Goal: Task Accomplishment & Management: Manage account settings

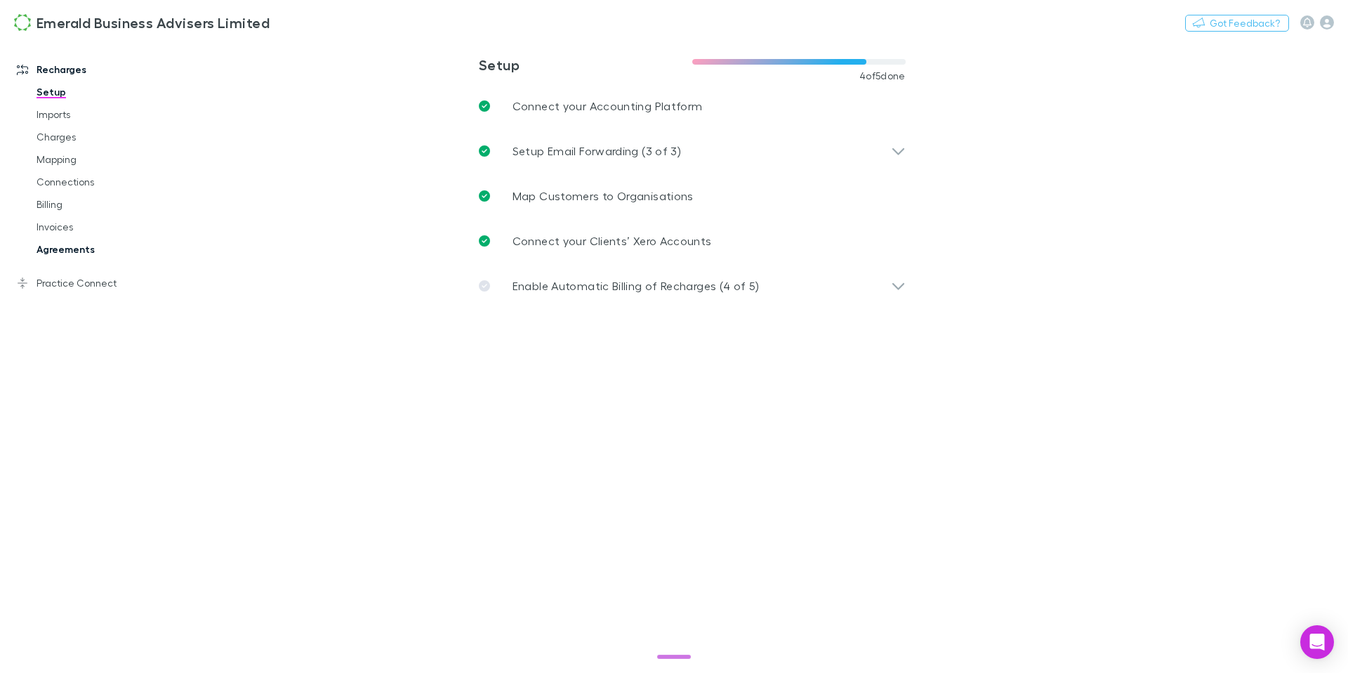
click at [63, 252] on link "Agreements" at bounding box center [100, 249] width 157 height 22
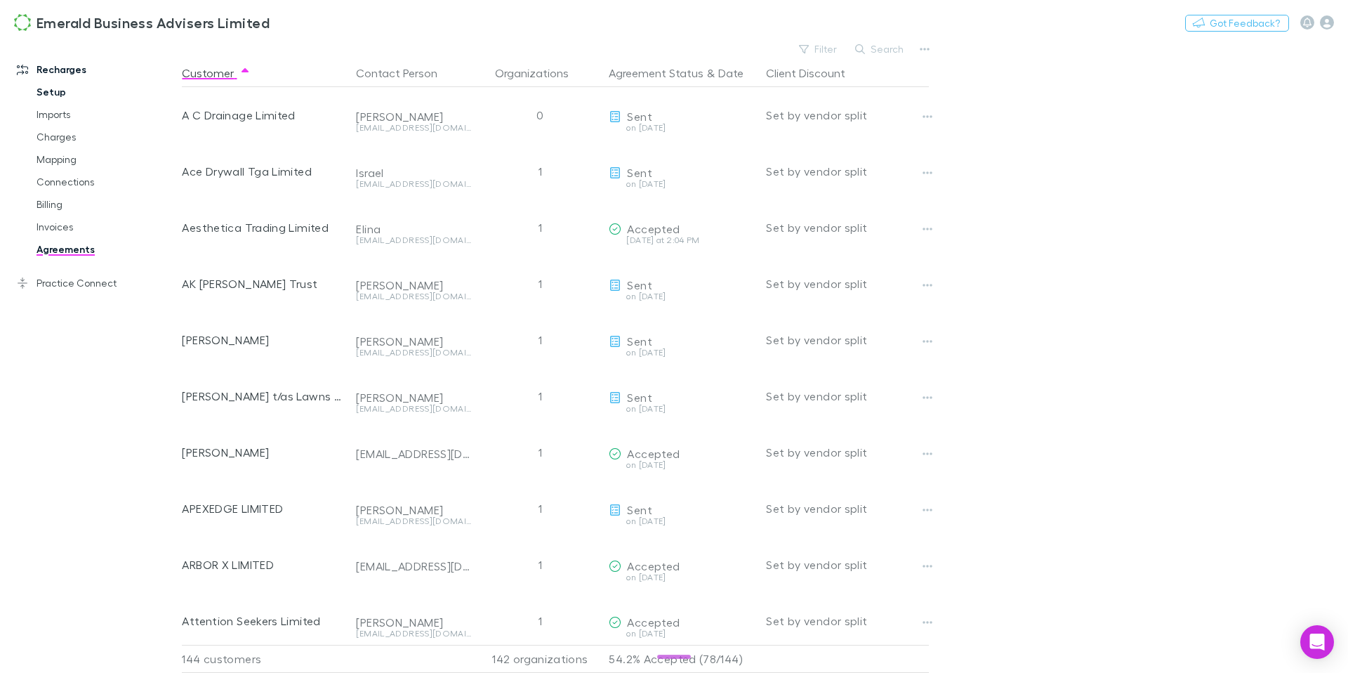
click at [58, 87] on link "Setup" at bounding box center [100, 92] width 157 height 22
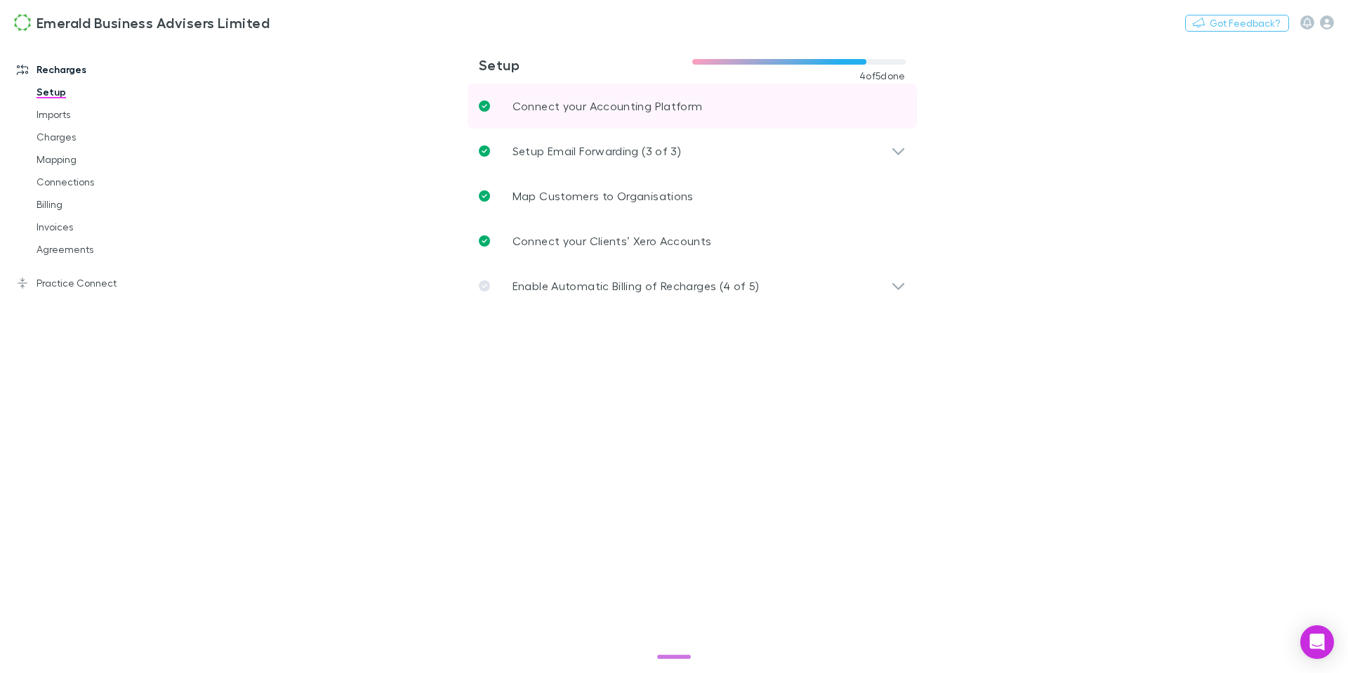
click at [628, 110] on p "Connect your Accounting Platform" at bounding box center [608, 106] width 190 height 17
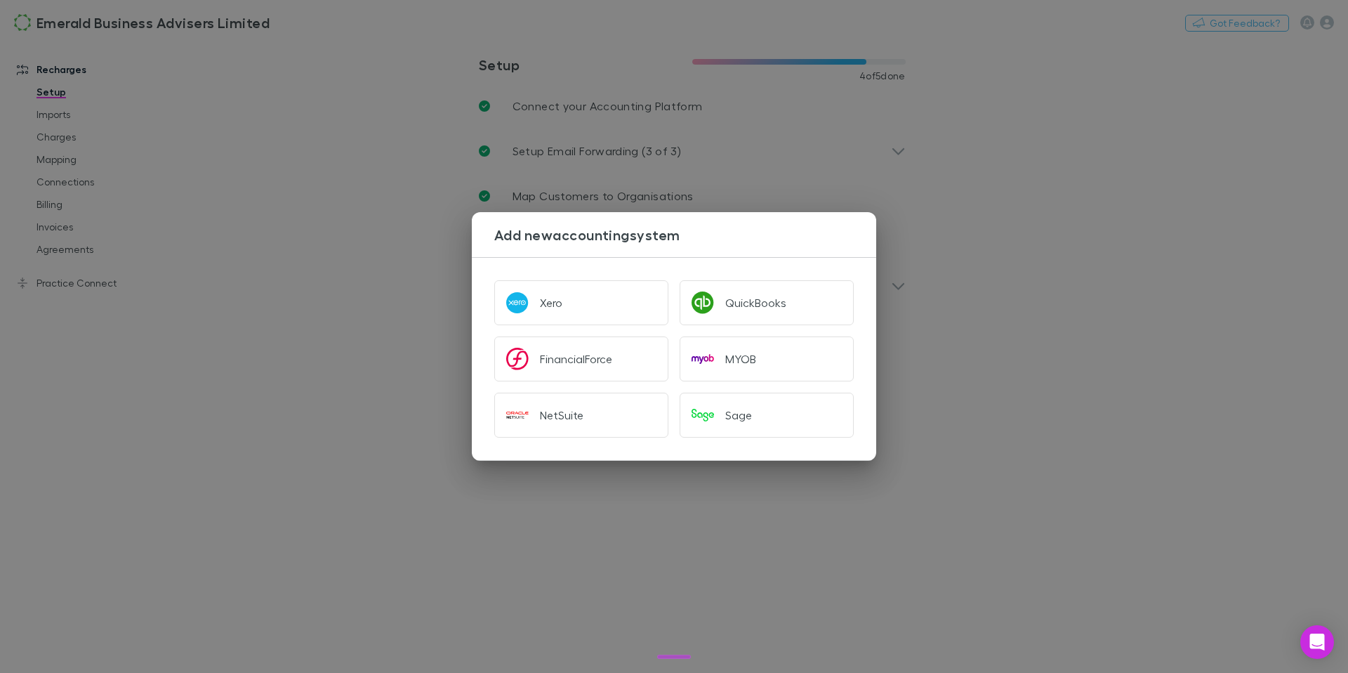
click at [1053, 236] on div "Add new accounting system Xero QuickBooks FinancialForce MYOB NetSuite Sage" at bounding box center [674, 336] width 1348 height 673
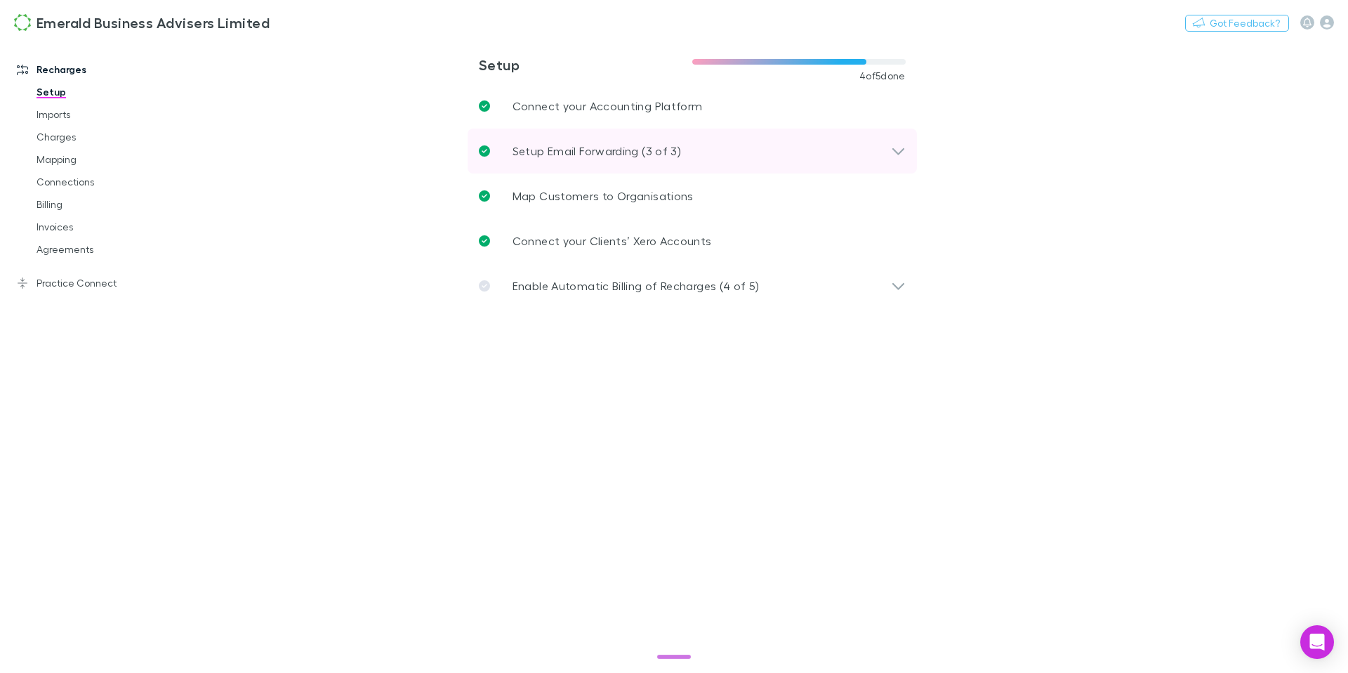
click at [581, 158] on p "Setup Email Forwarding (3 of 3)" at bounding box center [597, 151] width 169 height 17
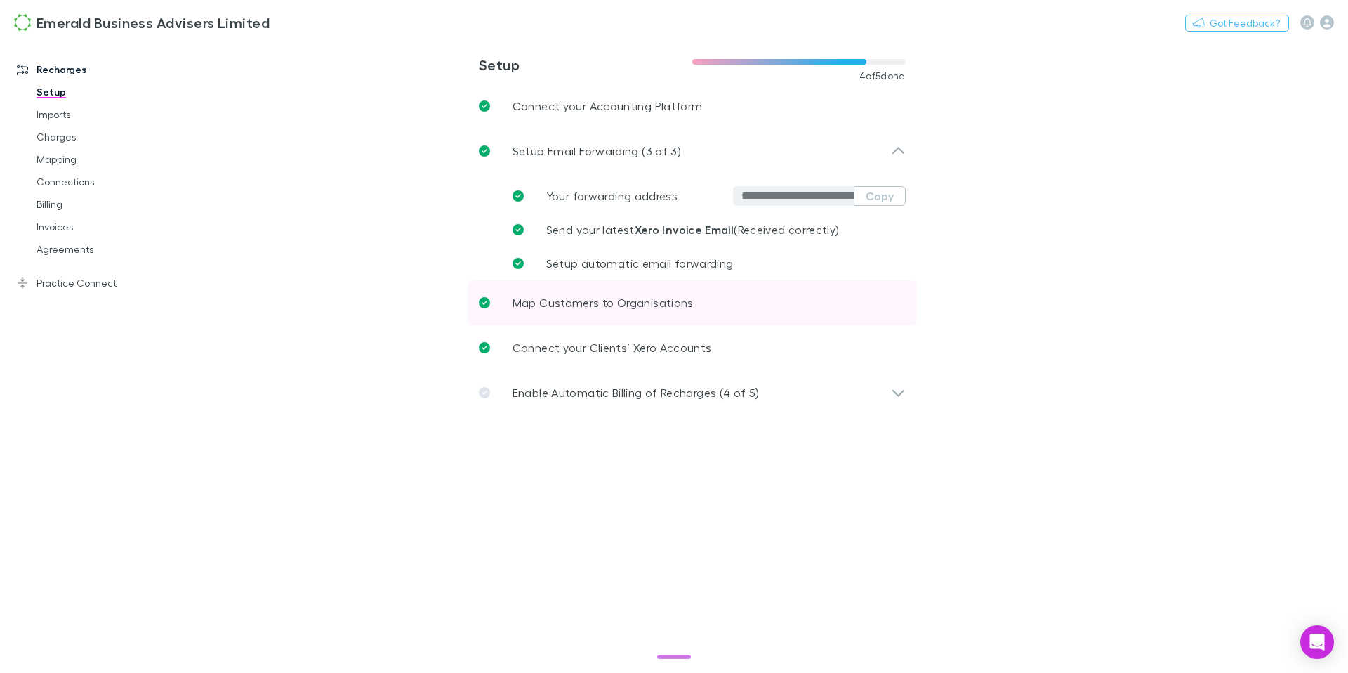
click at [595, 306] on p "Map Customers to Organisations" at bounding box center [603, 302] width 181 height 17
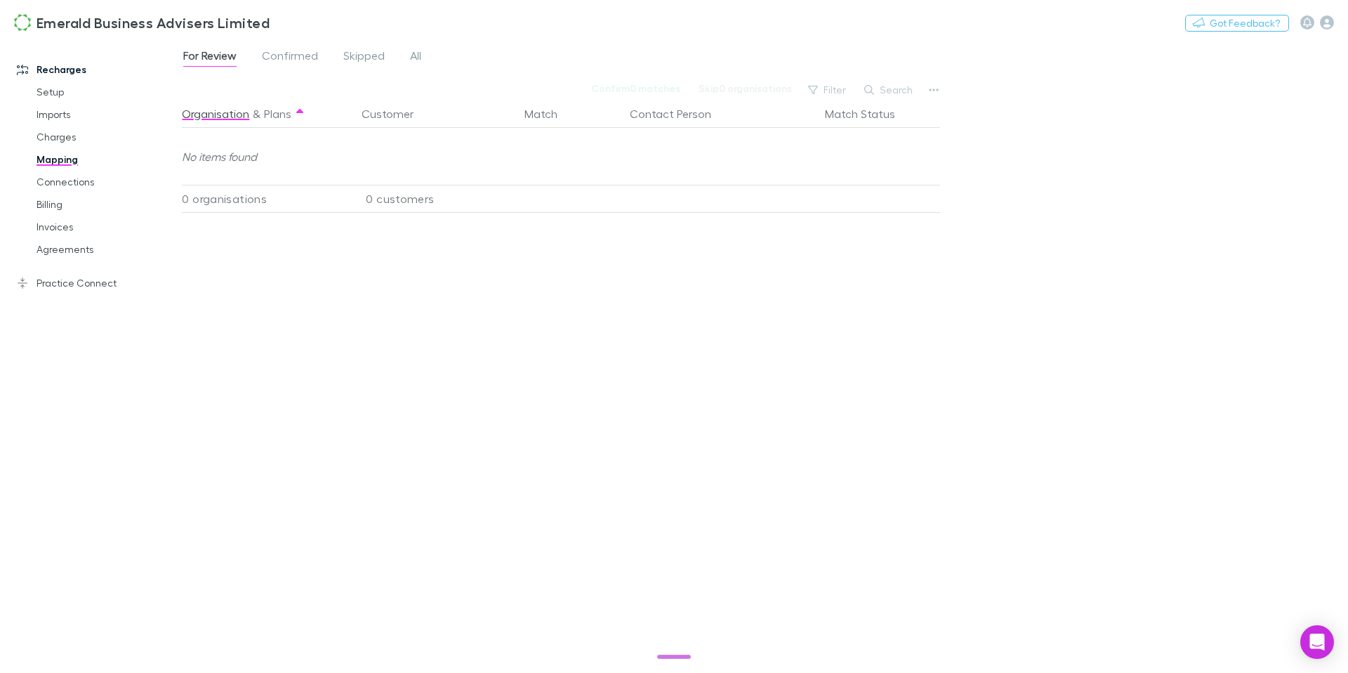
click at [70, 162] on link "Mapping" at bounding box center [100, 159] width 157 height 22
click at [58, 184] on link "Connections" at bounding box center [100, 182] width 157 height 22
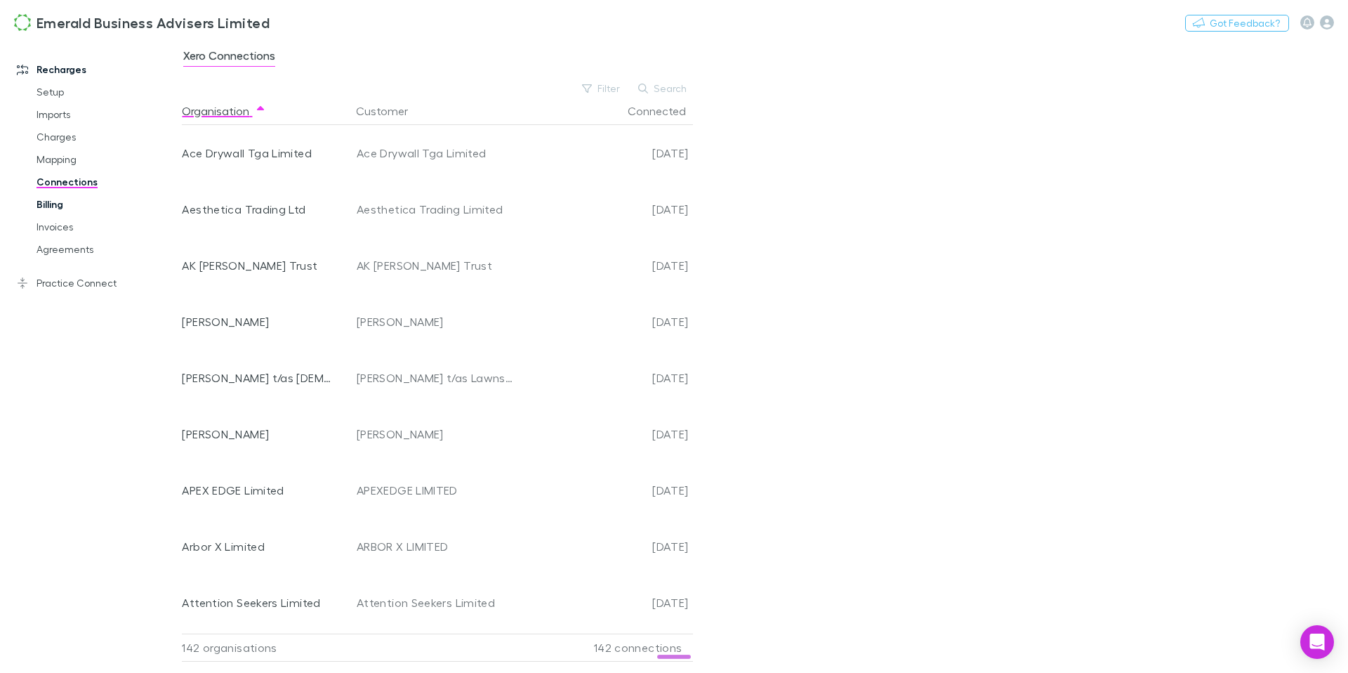
click at [54, 206] on link "Billing" at bounding box center [100, 204] width 157 height 22
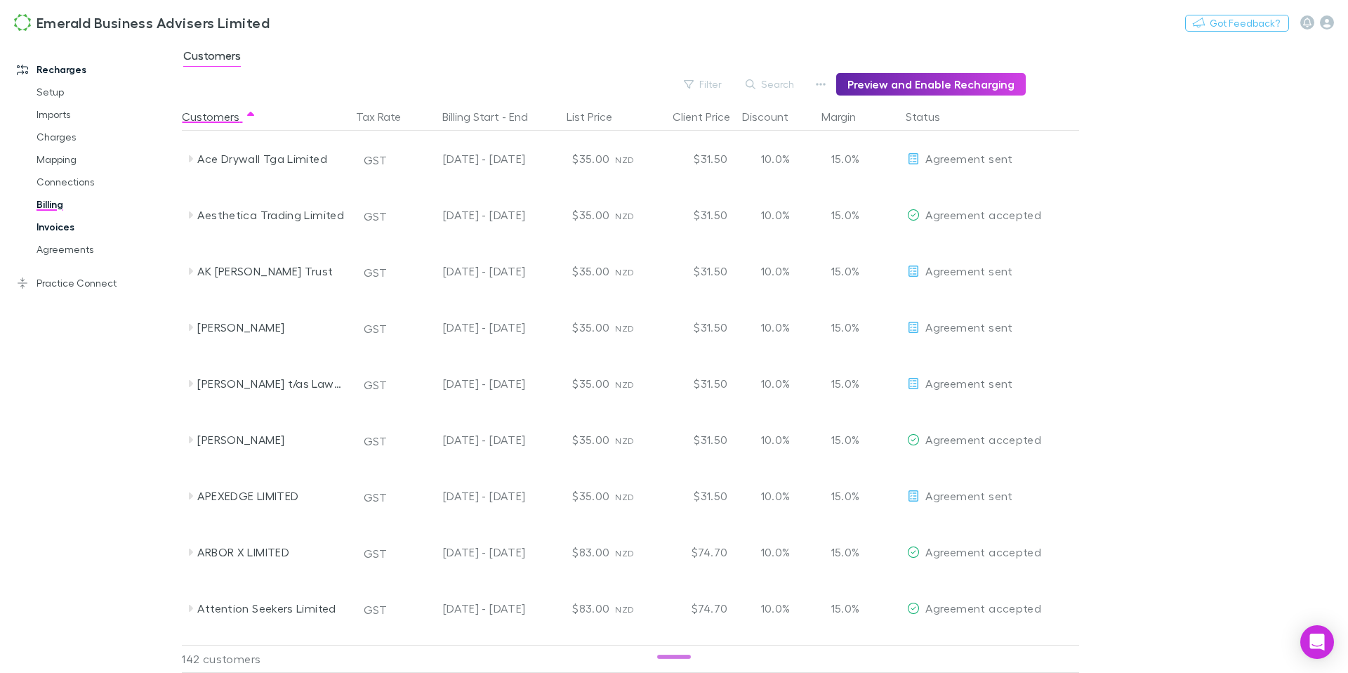
click at [53, 230] on link "Invoices" at bounding box center [100, 227] width 157 height 22
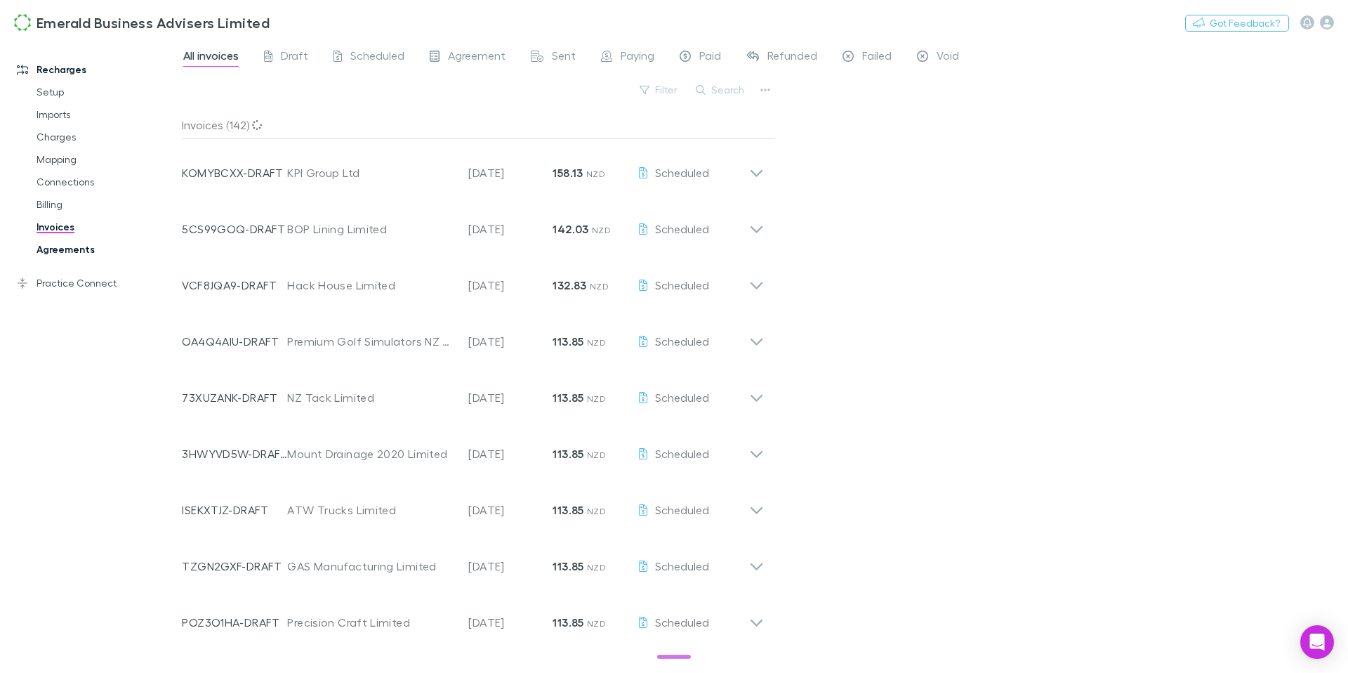
click at [82, 248] on link "Agreements" at bounding box center [100, 249] width 157 height 22
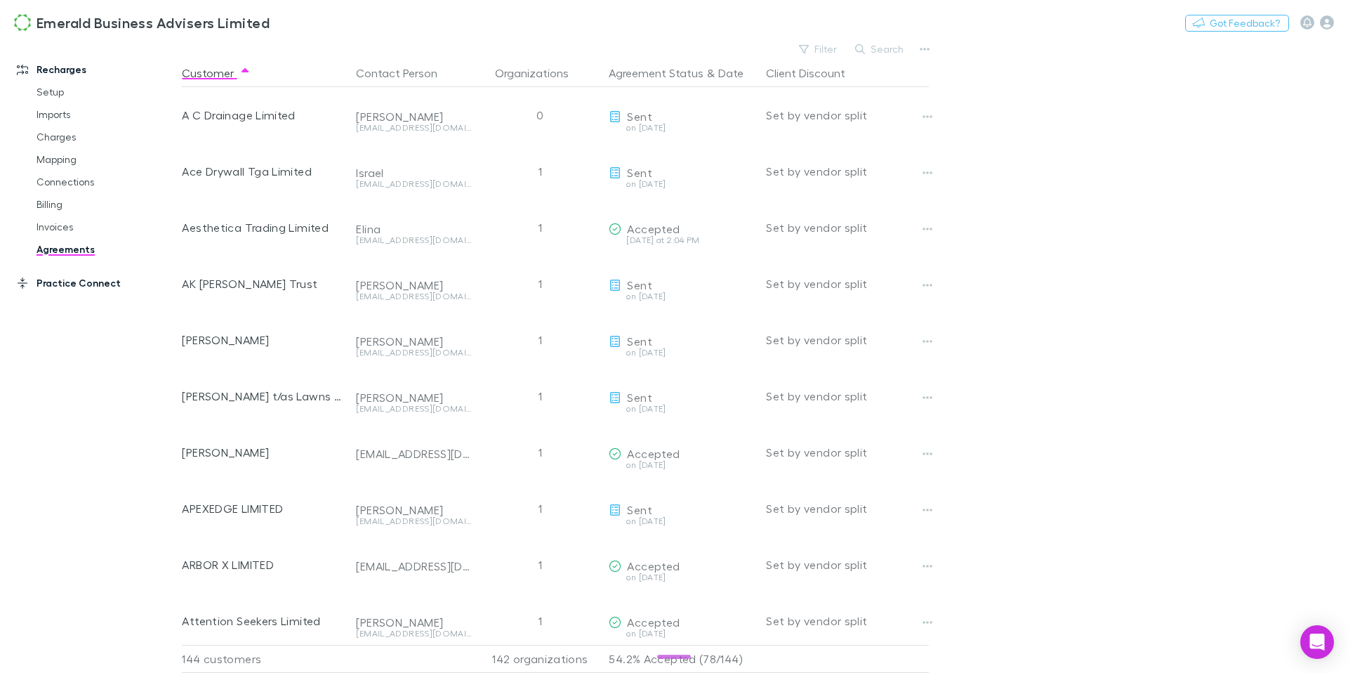
click at [81, 282] on link "Practice Connect" at bounding box center [91, 283] width 176 height 22
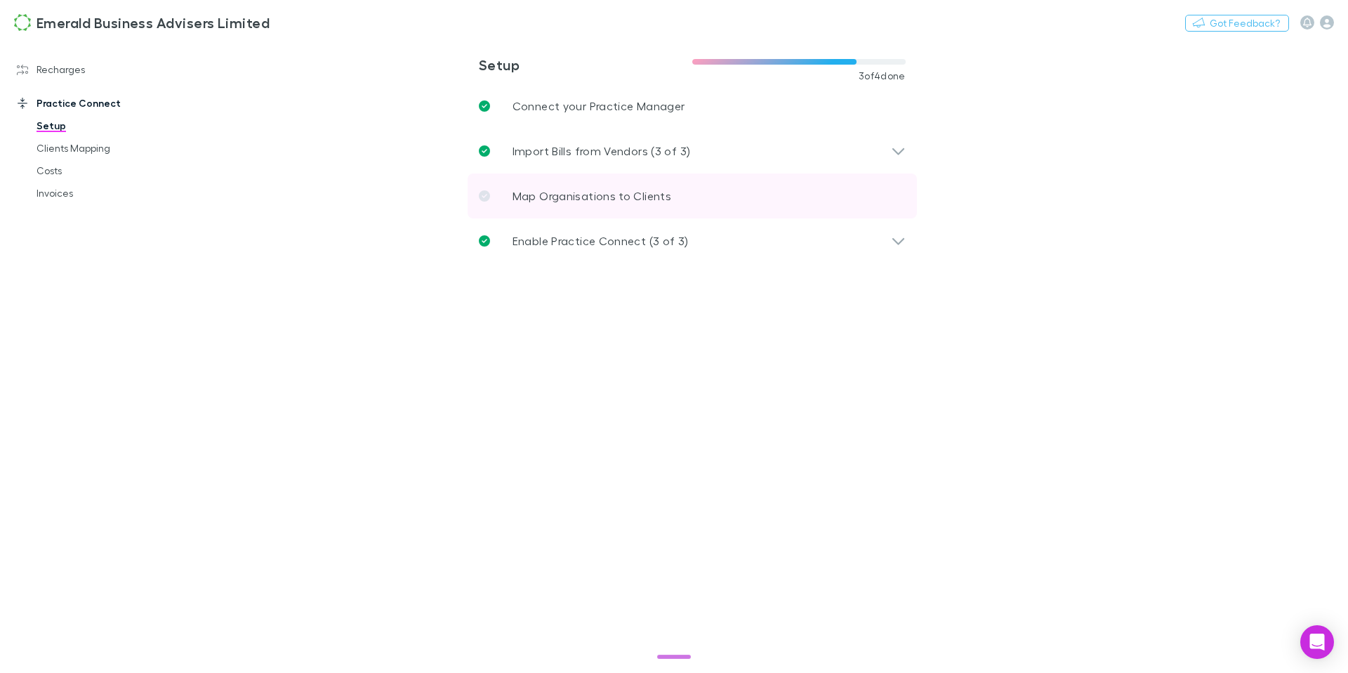
click at [558, 193] on p "Map Organisations to Clients" at bounding box center [592, 196] width 159 height 17
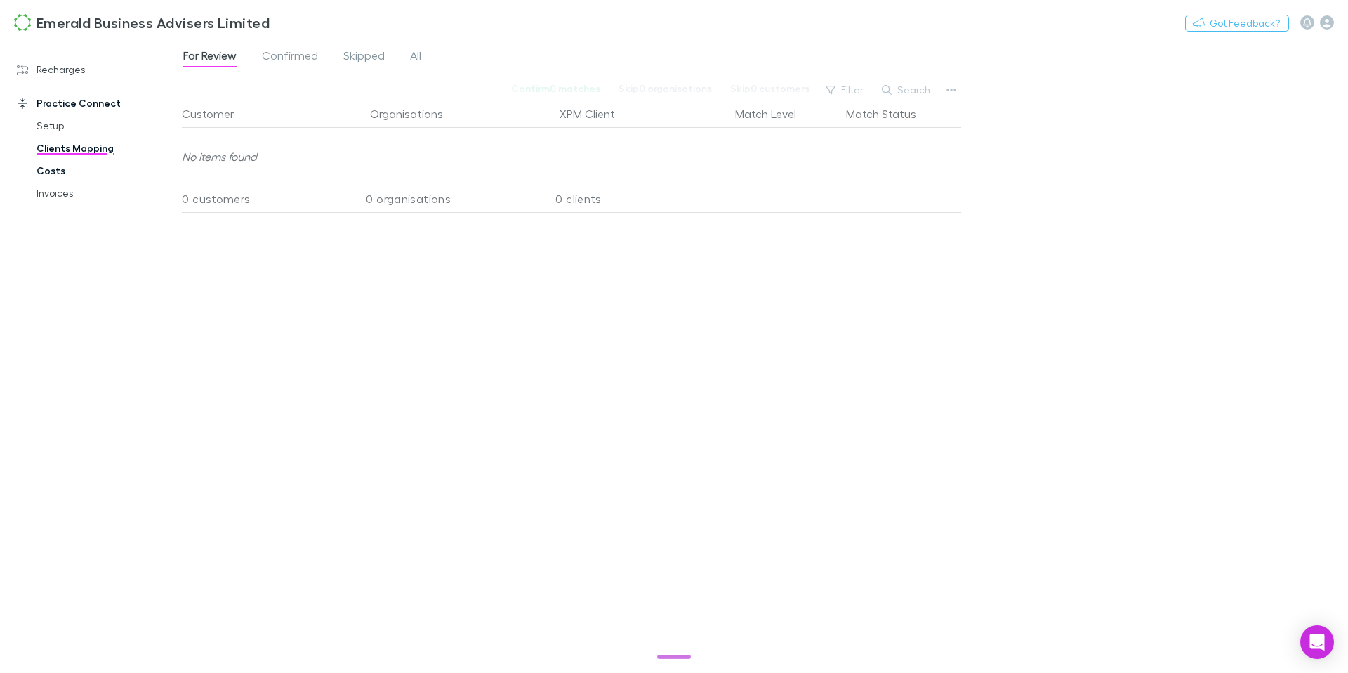
click at [52, 173] on link "Costs" at bounding box center [100, 170] width 157 height 22
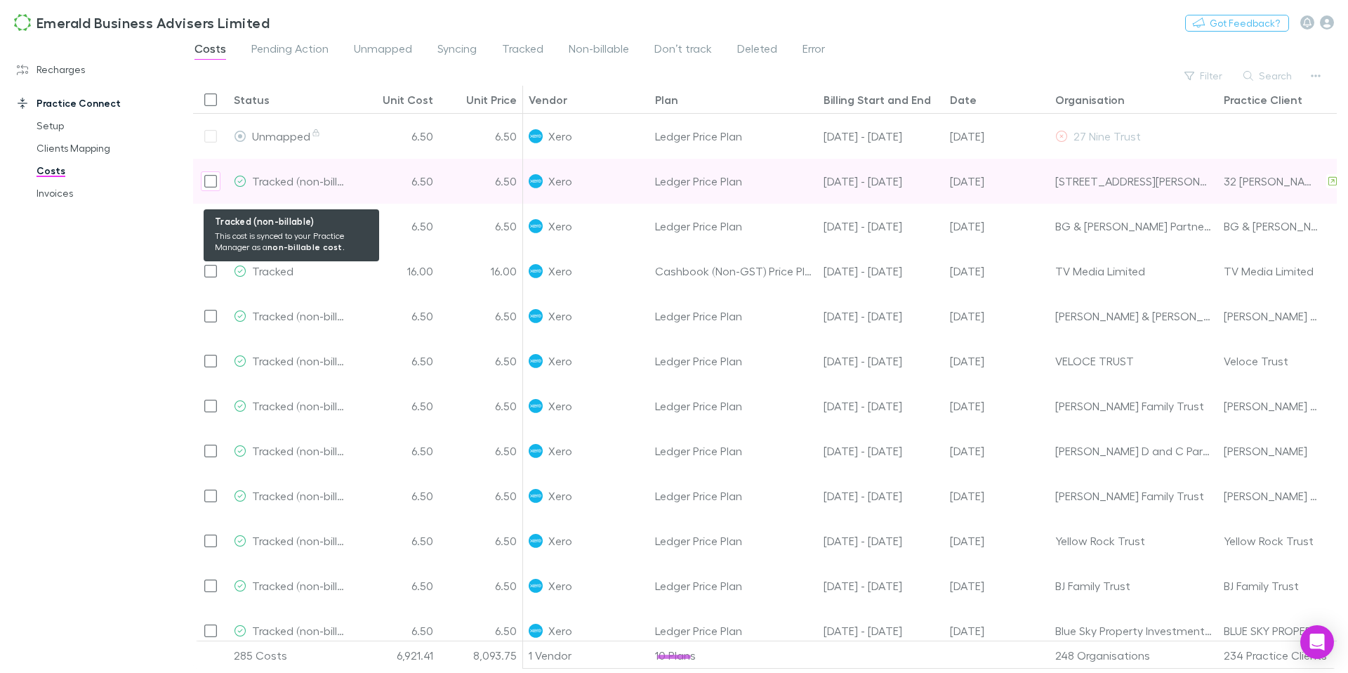
click at [296, 187] on span "Tracked (non-billable)" at bounding box center [307, 180] width 110 height 13
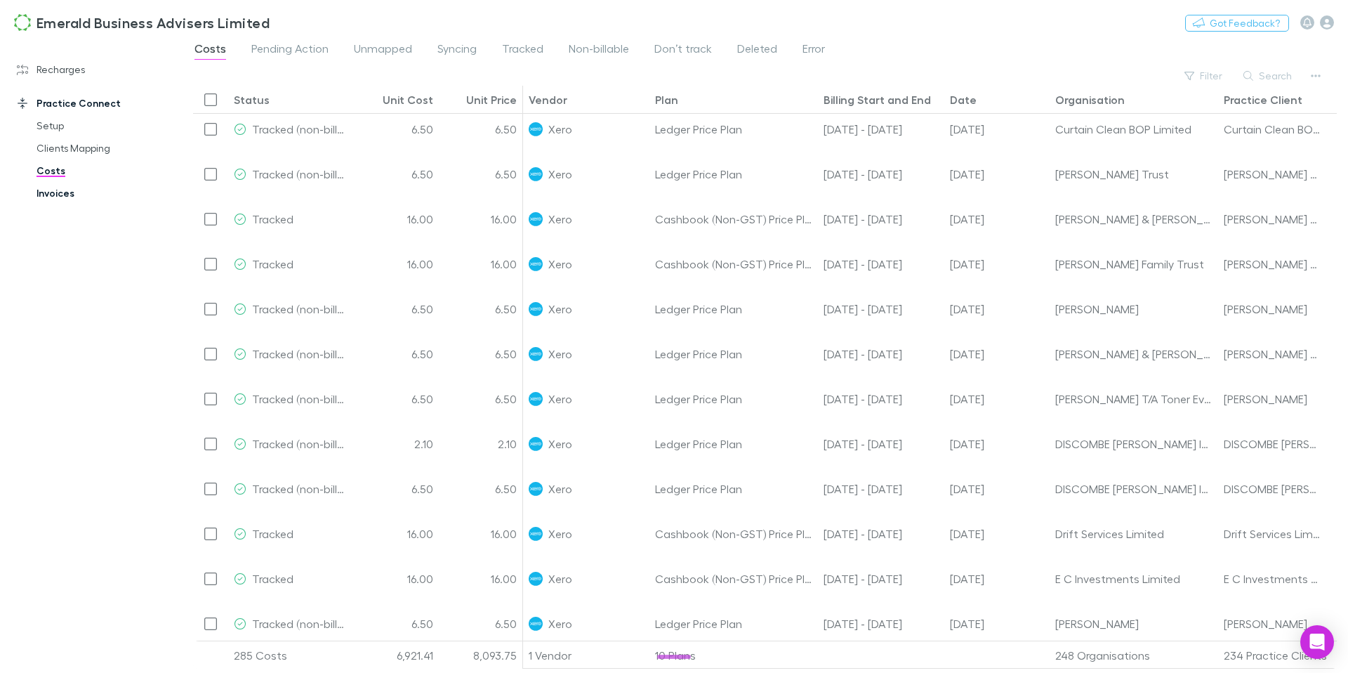
click at [62, 194] on link "Invoices" at bounding box center [100, 193] width 157 height 22
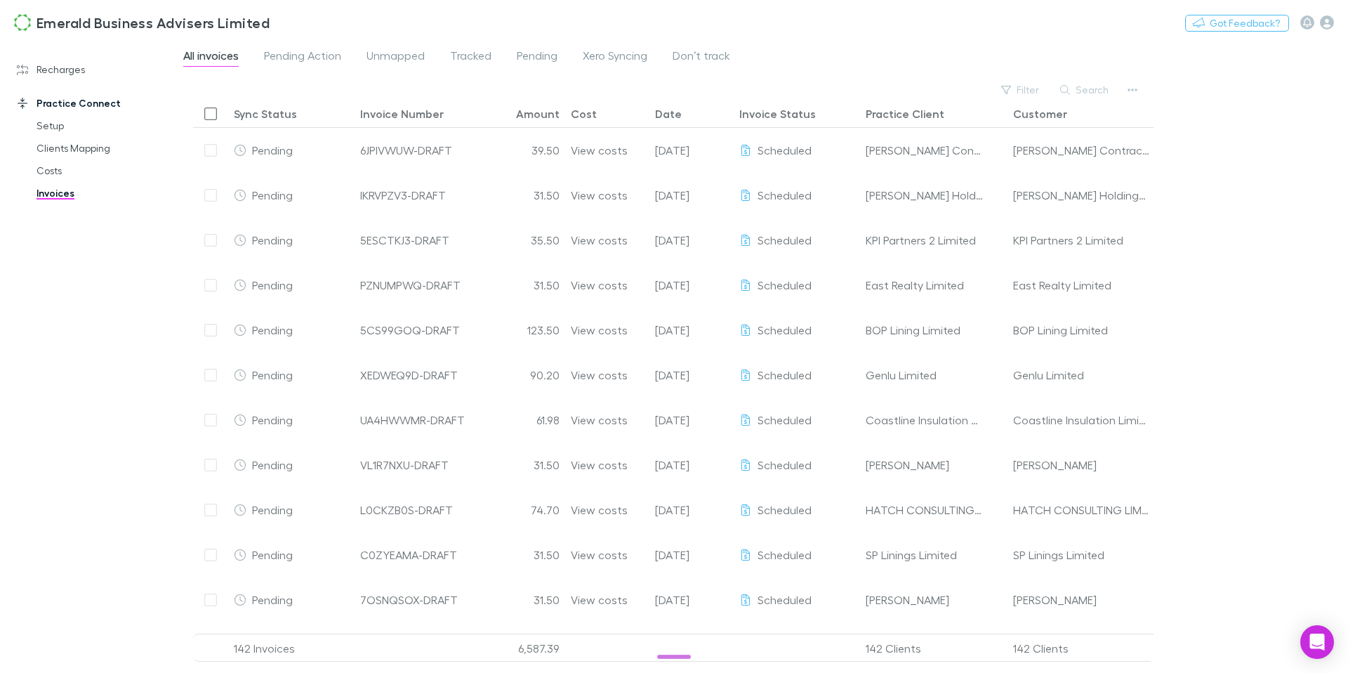
click at [121, 18] on h3 "Emerald Business Advisers Limited" at bounding box center [153, 22] width 233 height 17
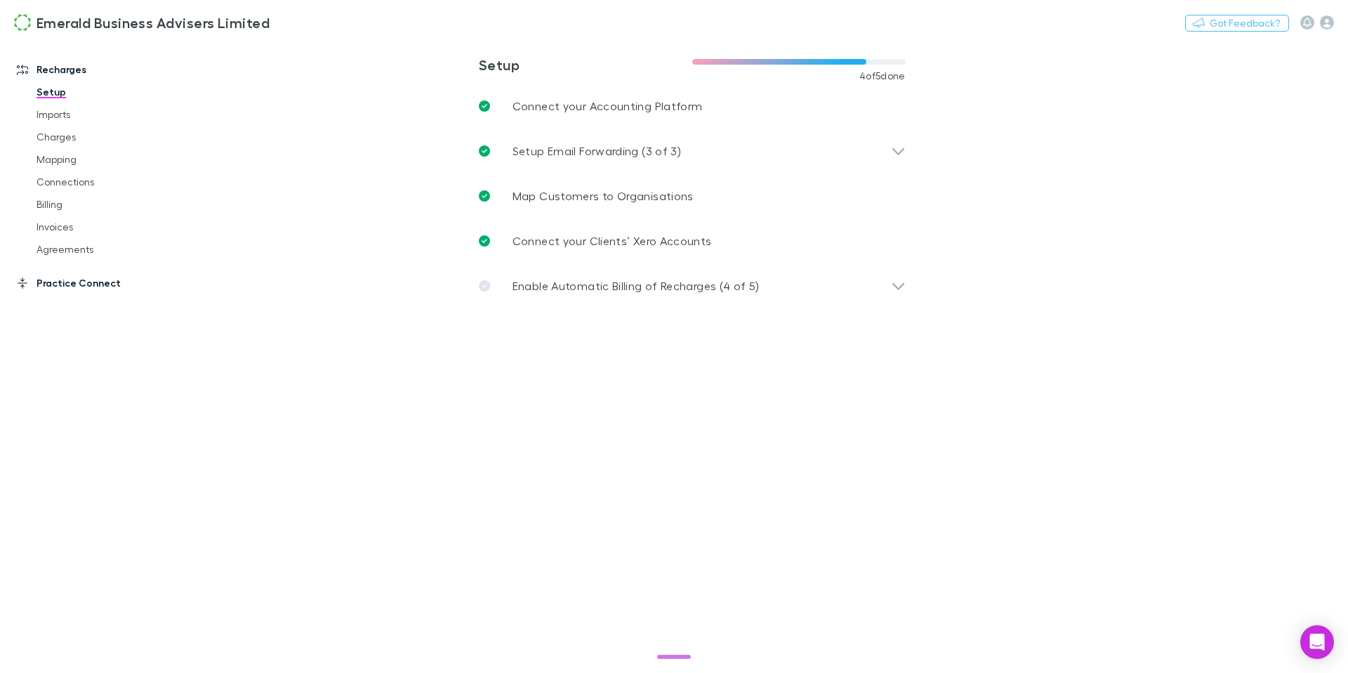
click at [84, 285] on link "Practice Connect" at bounding box center [91, 283] width 176 height 22
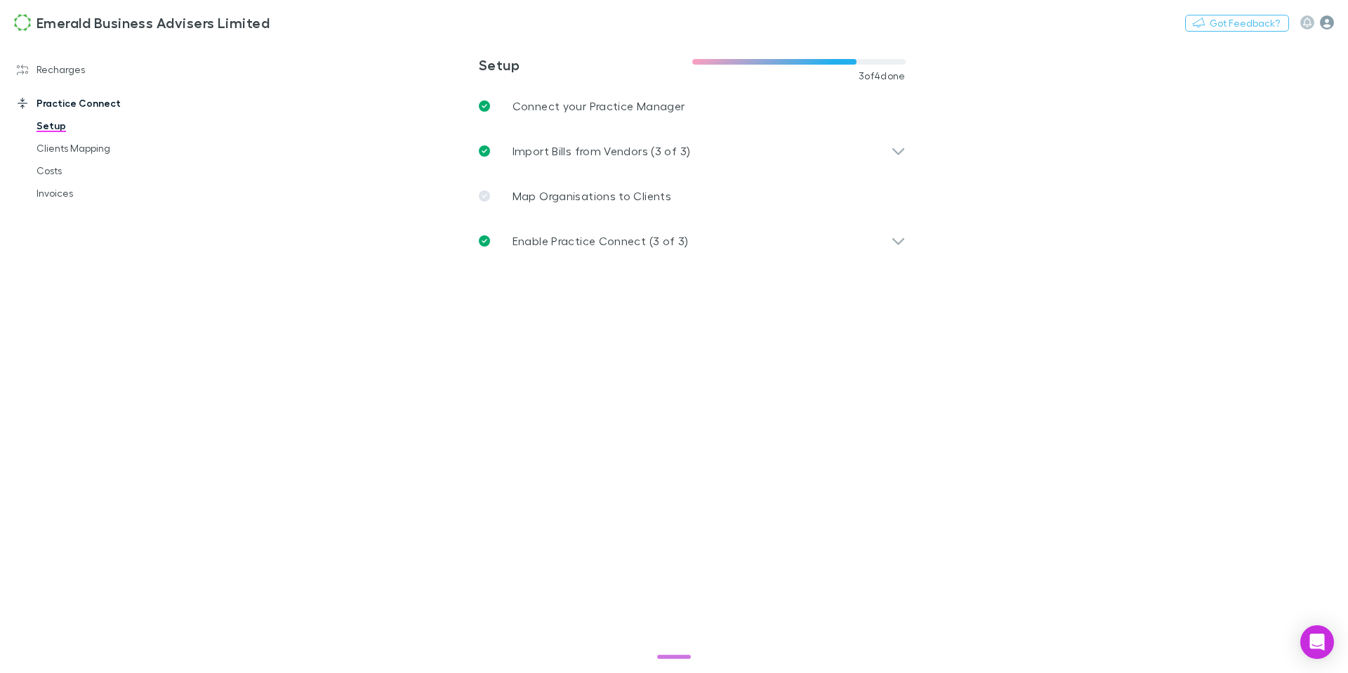
click at [1327, 22] on icon "button" at bounding box center [1327, 22] width 14 height 14
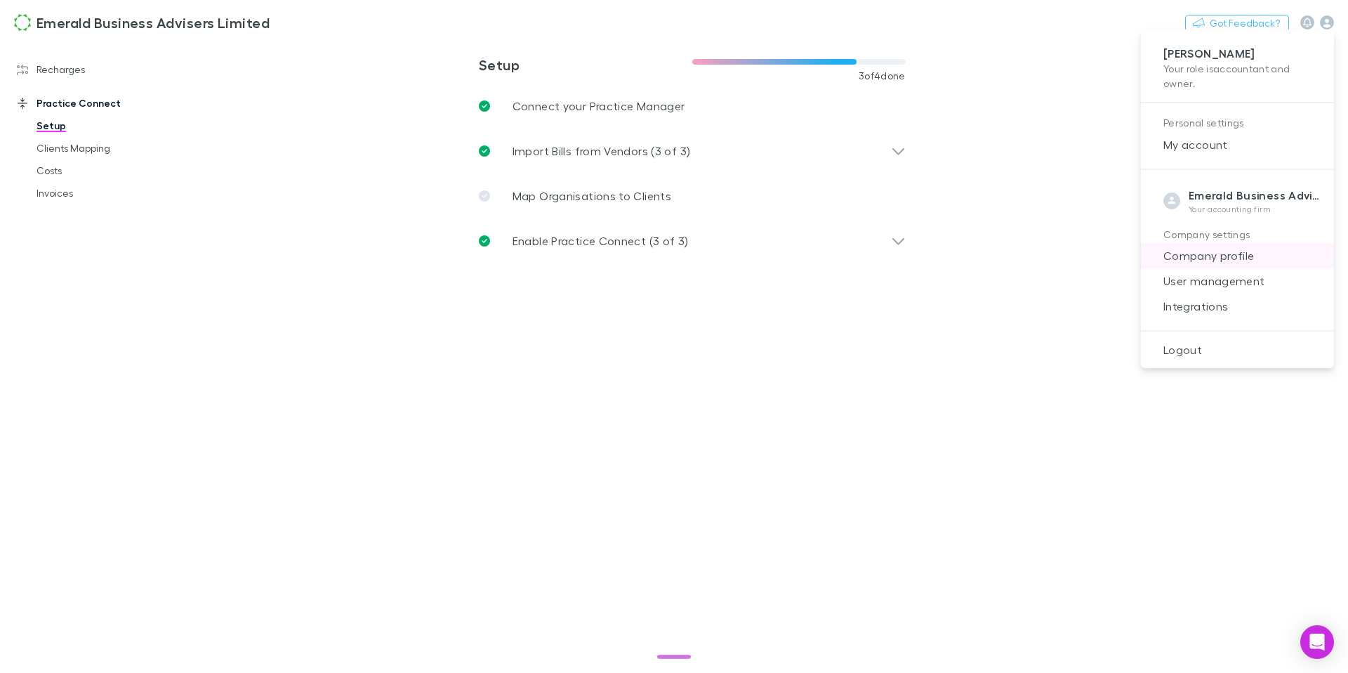
click at [1255, 258] on span "Company profile" at bounding box center [1237, 255] width 171 height 17
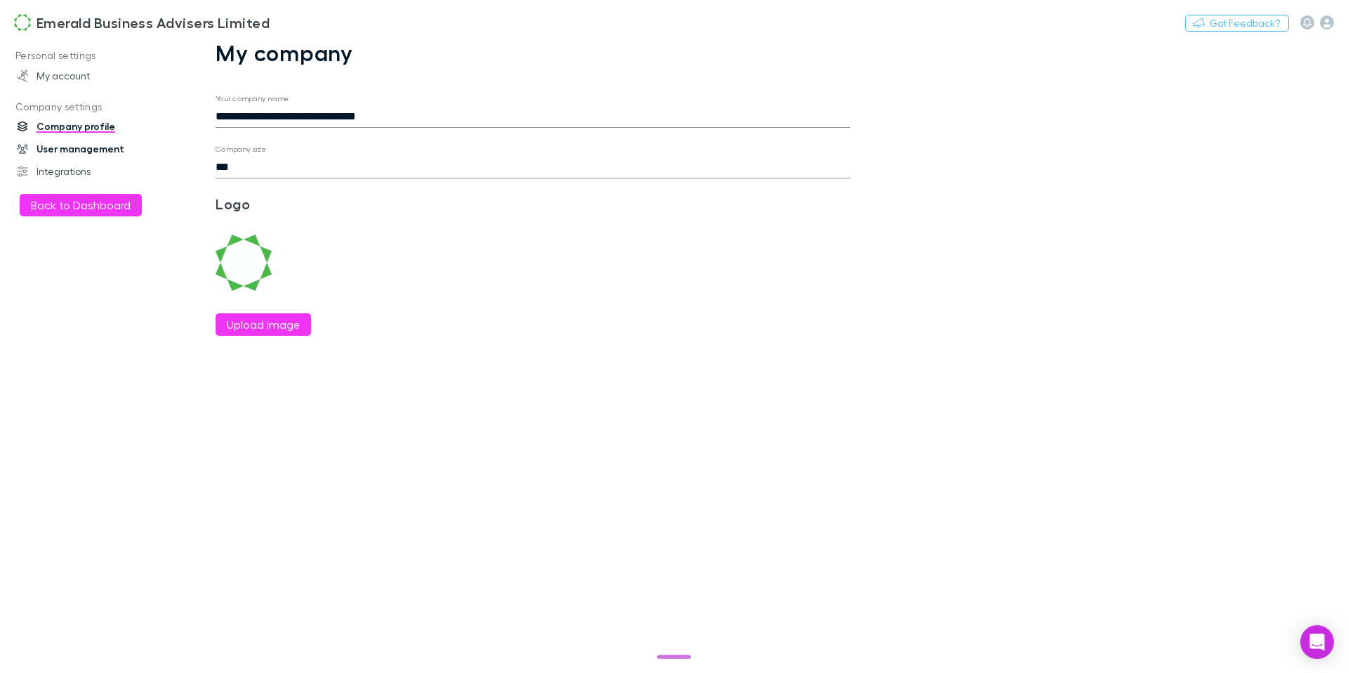
click at [91, 156] on link "User management" at bounding box center [91, 149] width 176 height 22
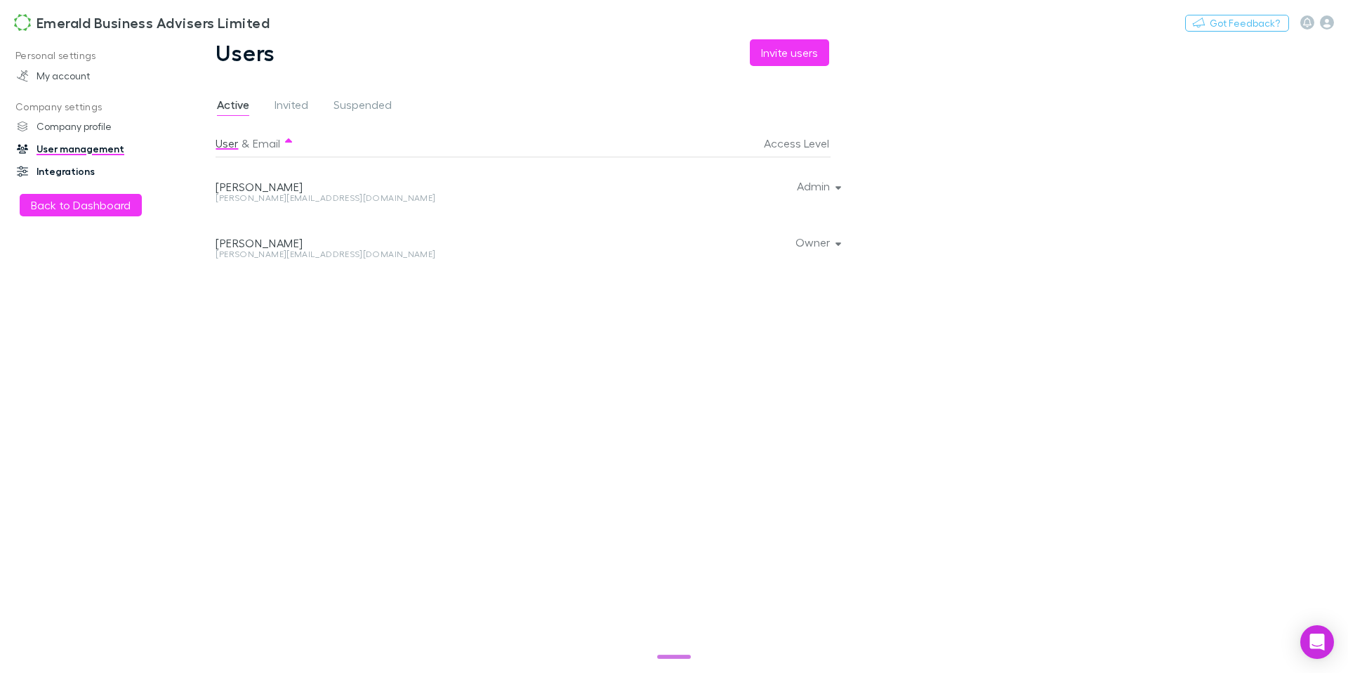
click at [86, 178] on link "Integrations" at bounding box center [91, 171] width 176 height 22
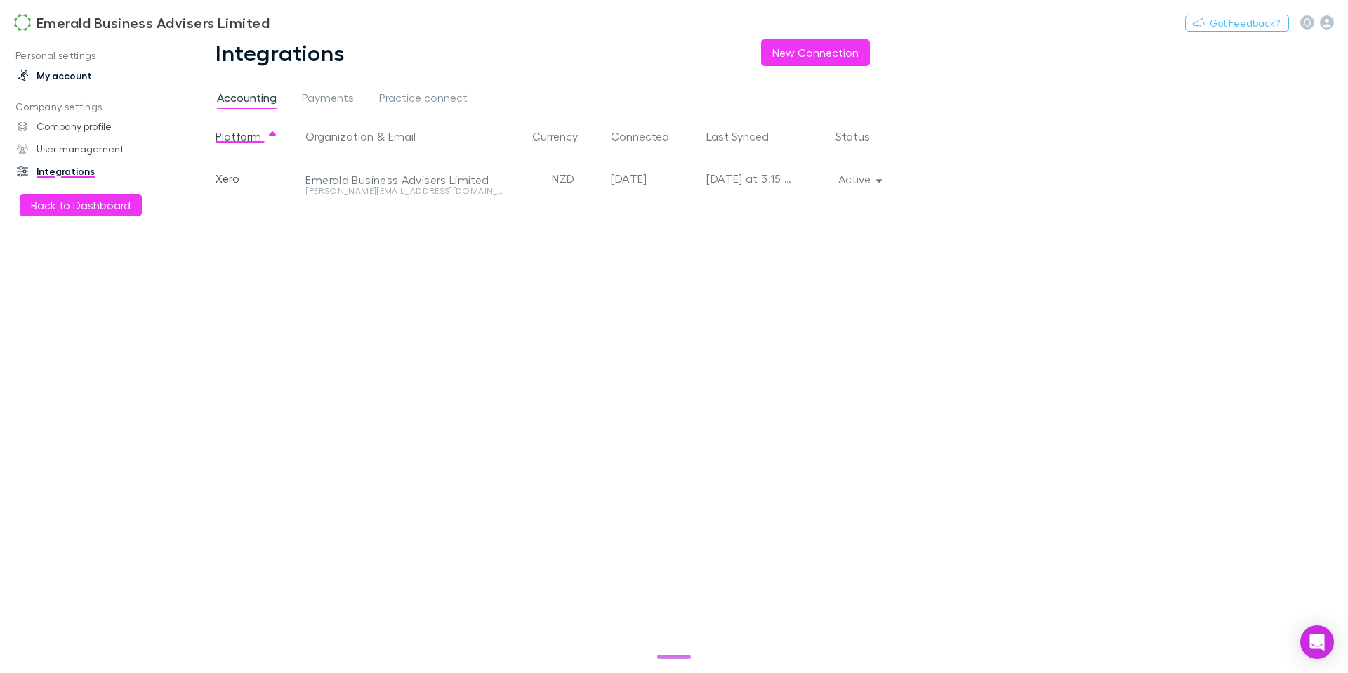
click at [80, 81] on link "My account" at bounding box center [91, 76] width 176 height 22
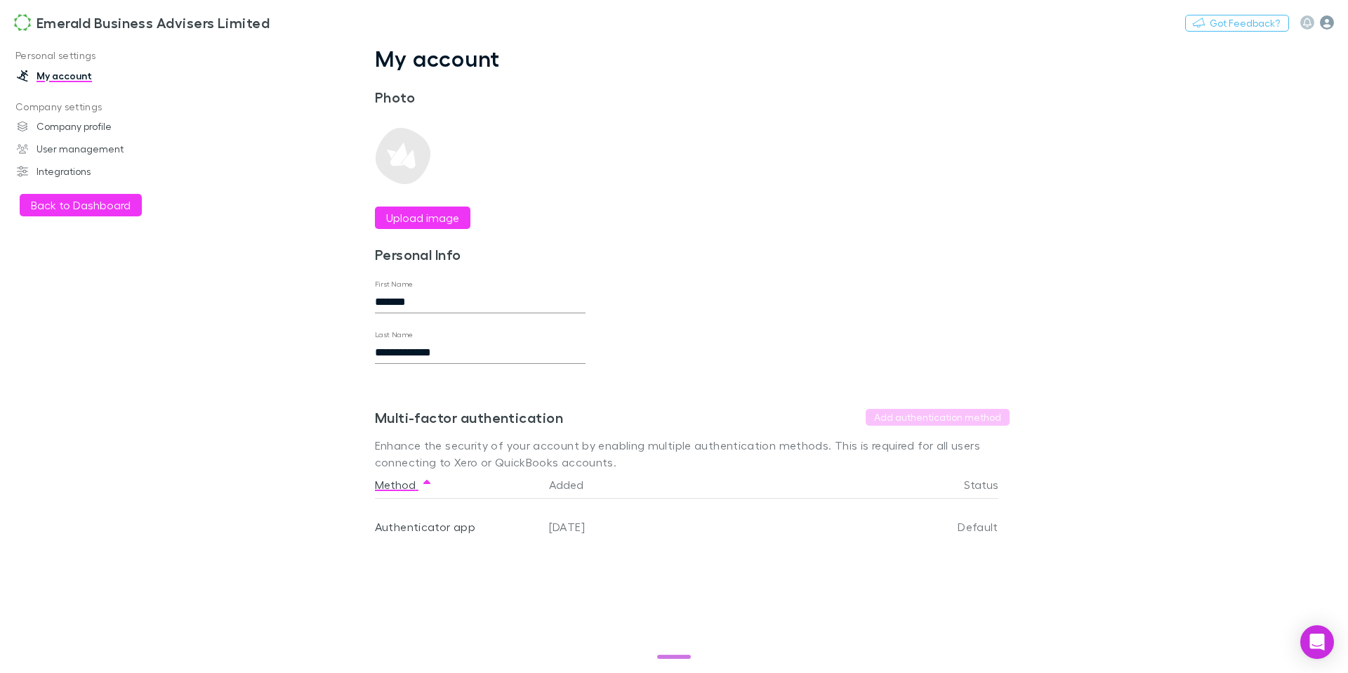
click at [1327, 22] on icon "button" at bounding box center [1327, 22] width 14 height 14
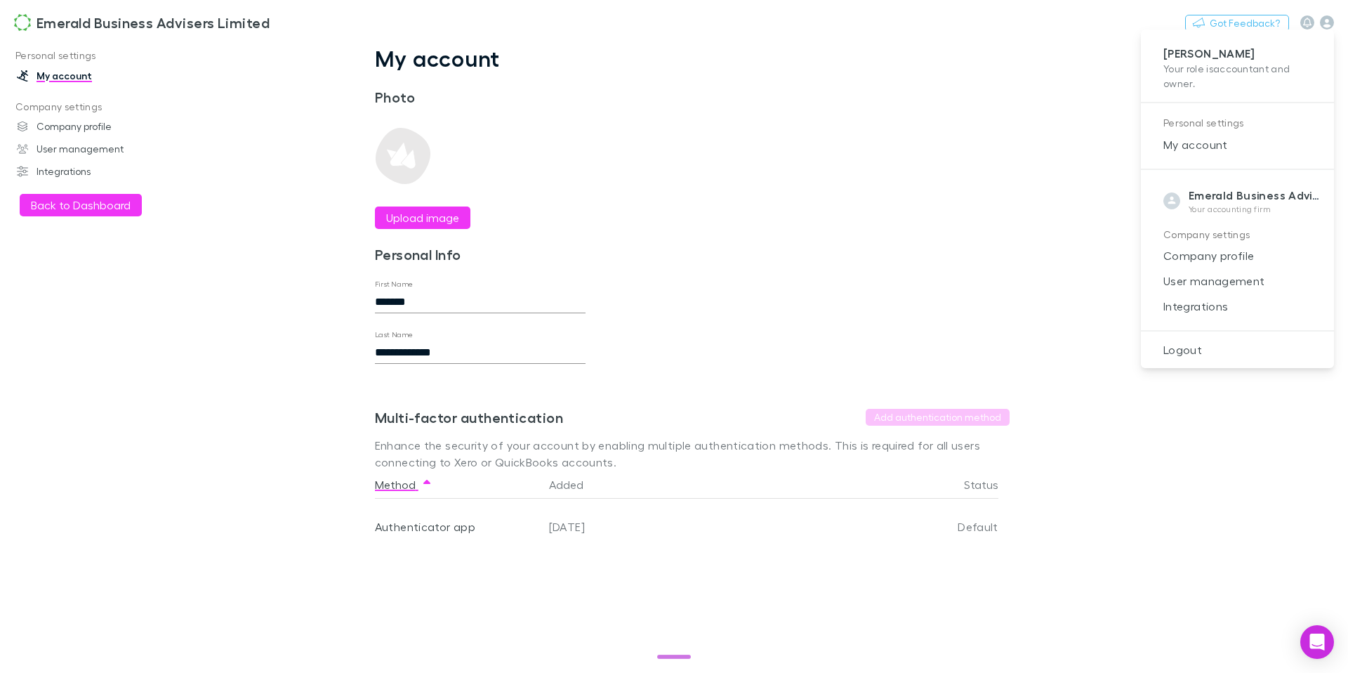
click at [1306, 24] on div at bounding box center [674, 336] width 1348 height 673
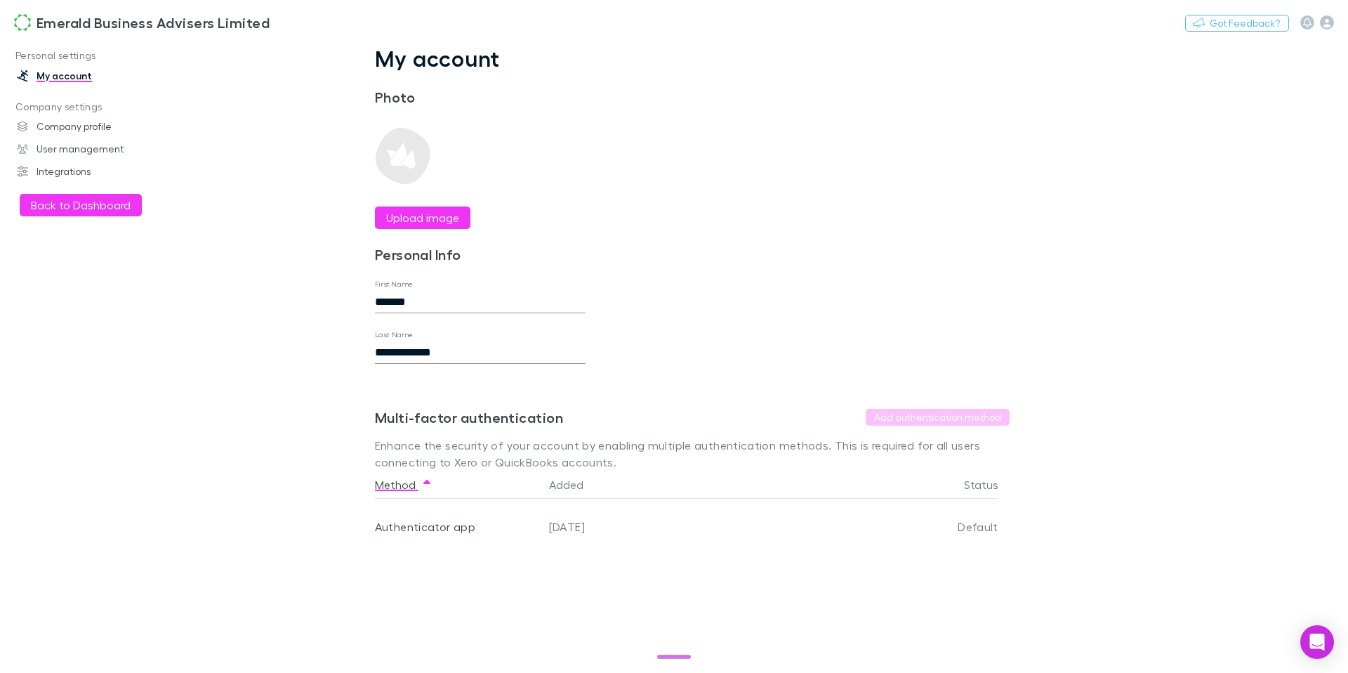
click at [1308, 24] on icon "button" at bounding box center [1307, 23] width 8 height 10
click at [888, 119] on div at bounding box center [674, 336] width 1348 height 673
click at [112, 29] on h3 "Emerald Business Advisers Limited" at bounding box center [153, 22] width 233 height 17
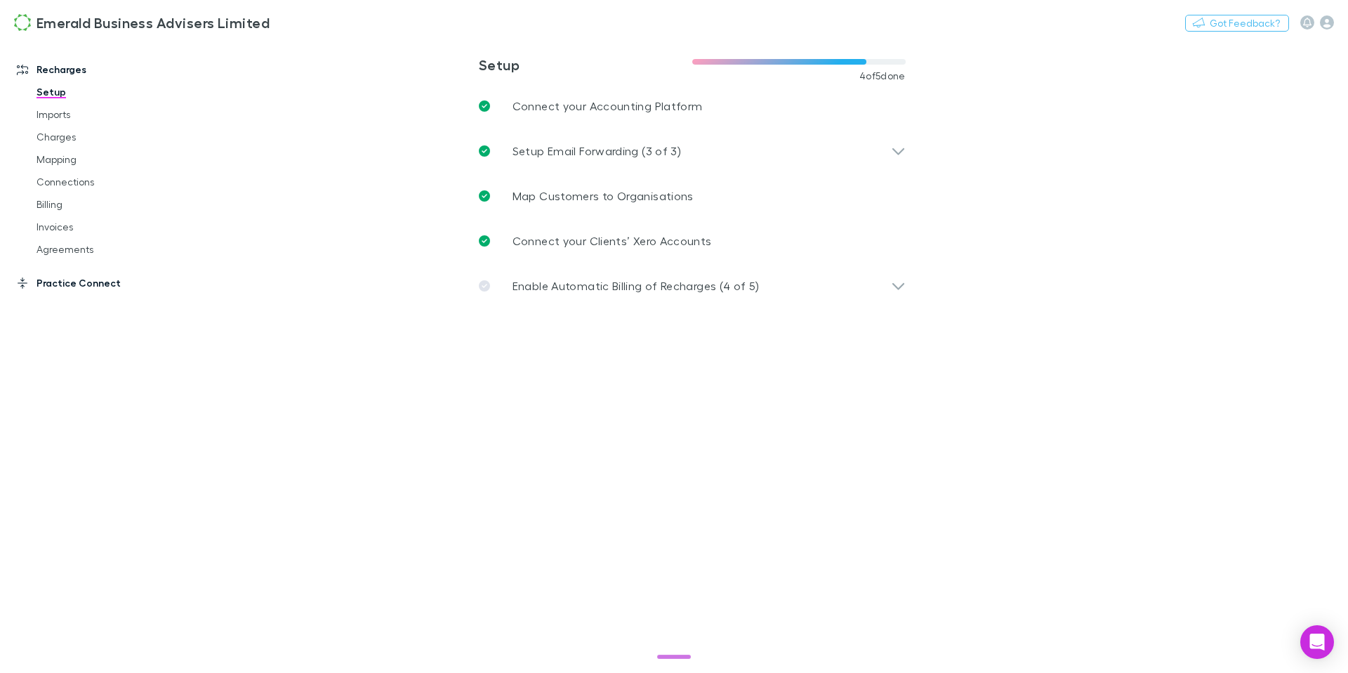
drag, startPoint x: 45, startPoint y: 287, endPoint x: 164, endPoint y: 289, distance: 119.4
click at [45, 287] on link "Practice Connect" at bounding box center [91, 283] width 176 height 22
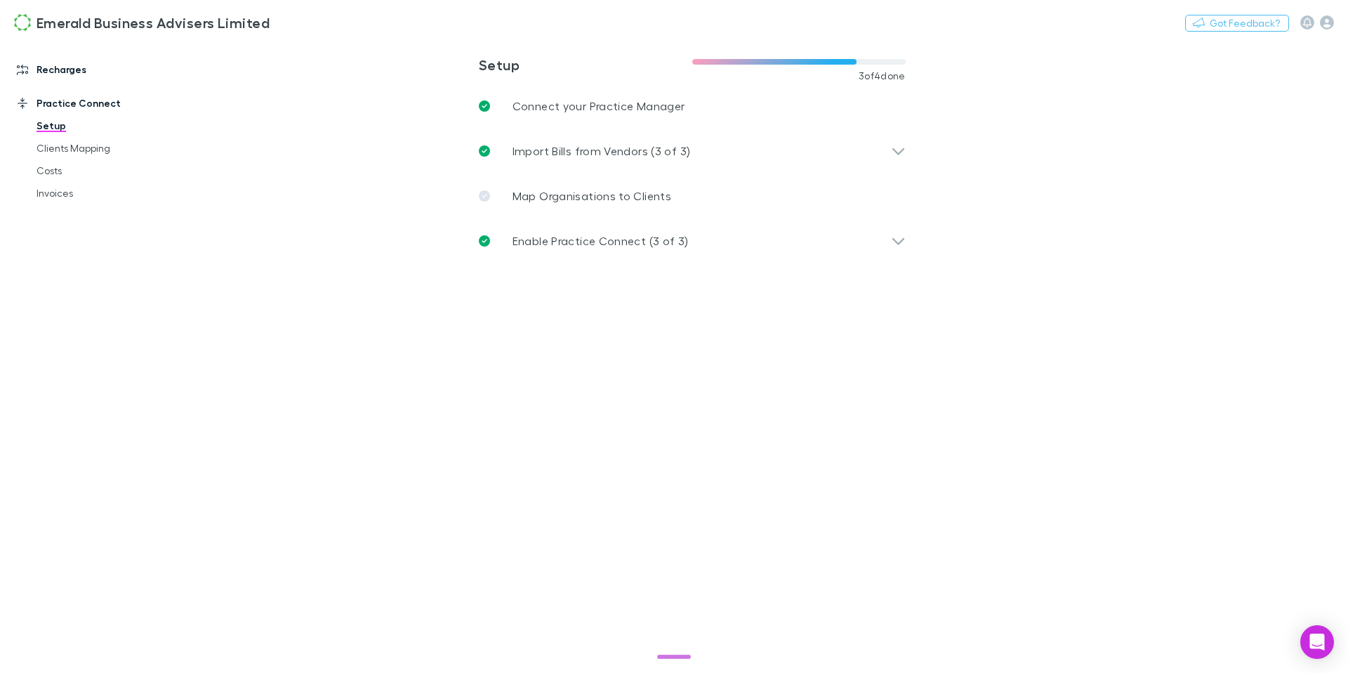
click at [61, 73] on link "Recharges" at bounding box center [91, 69] width 176 height 22
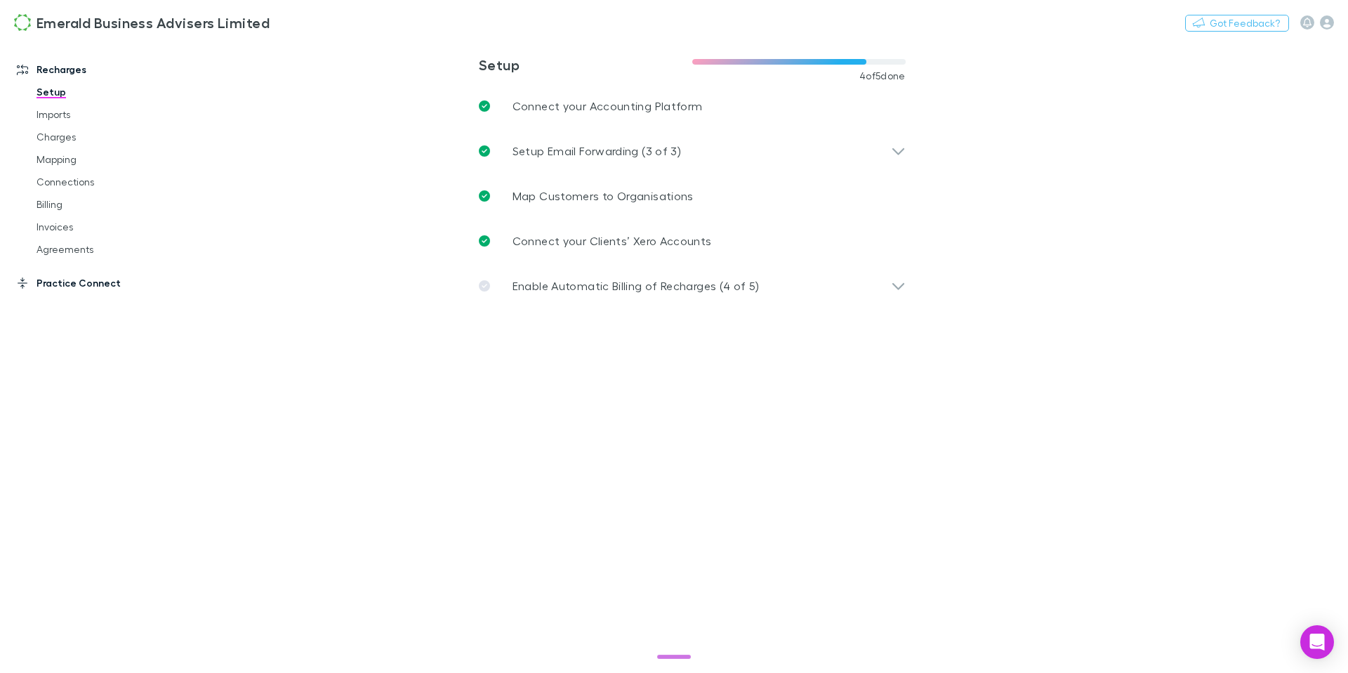
click at [105, 288] on link "Practice Connect" at bounding box center [91, 283] width 176 height 22
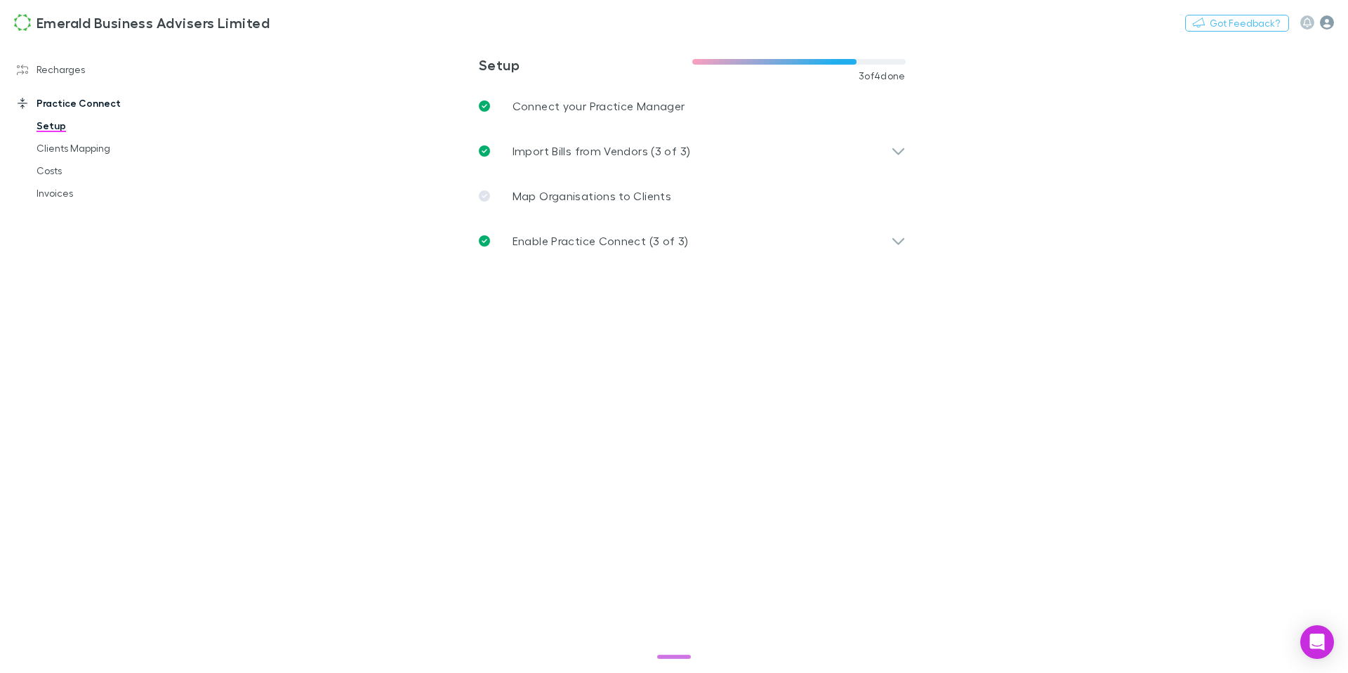
click at [1323, 21] on icon "button" at bounding box center [1327, 22] width 14 height 14
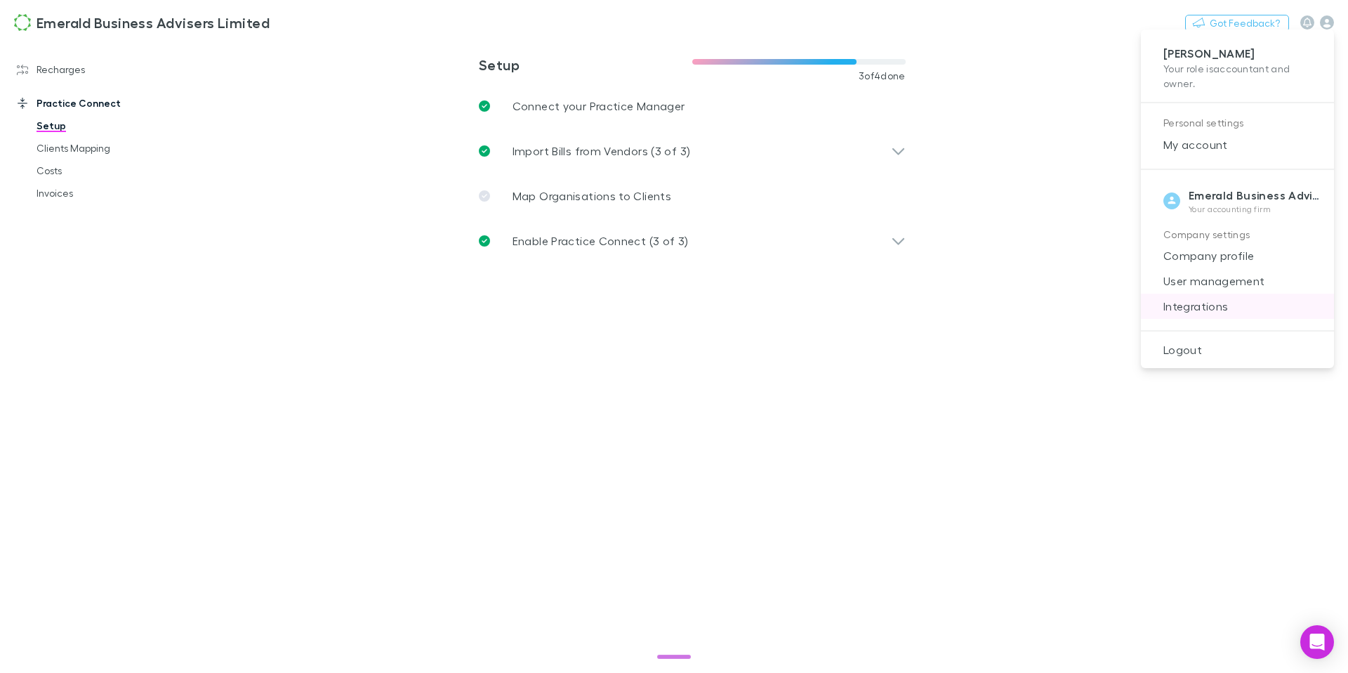
click at [1226, 305] on span "Integrations" at bounding box center [1237, 306] width 171 height 17
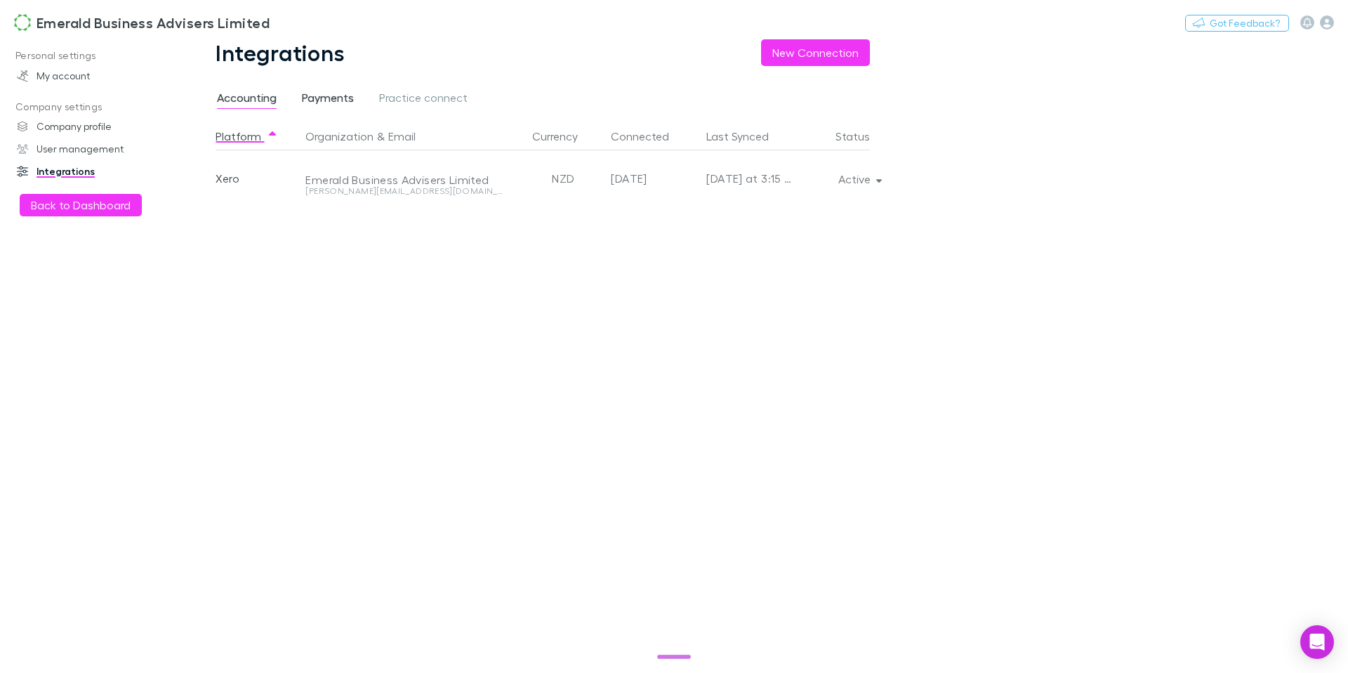
click at [335, 104] on span "Payments" at bounding box center [328, 100] width 52 height 18
click at [425, 99] on span "Practice connect" at bounding box center [423, 100] width 88 height 18
click at [329, 100] on span "Payments" at bounding box center [328, 100] width 52 height 18
click at [802, 61] on button "New Connection" at bounding box center [815, 52] width 109 height 27
click at [239, 181] on div "Stripe" at bounding box center [258, 178] width 84 height 56
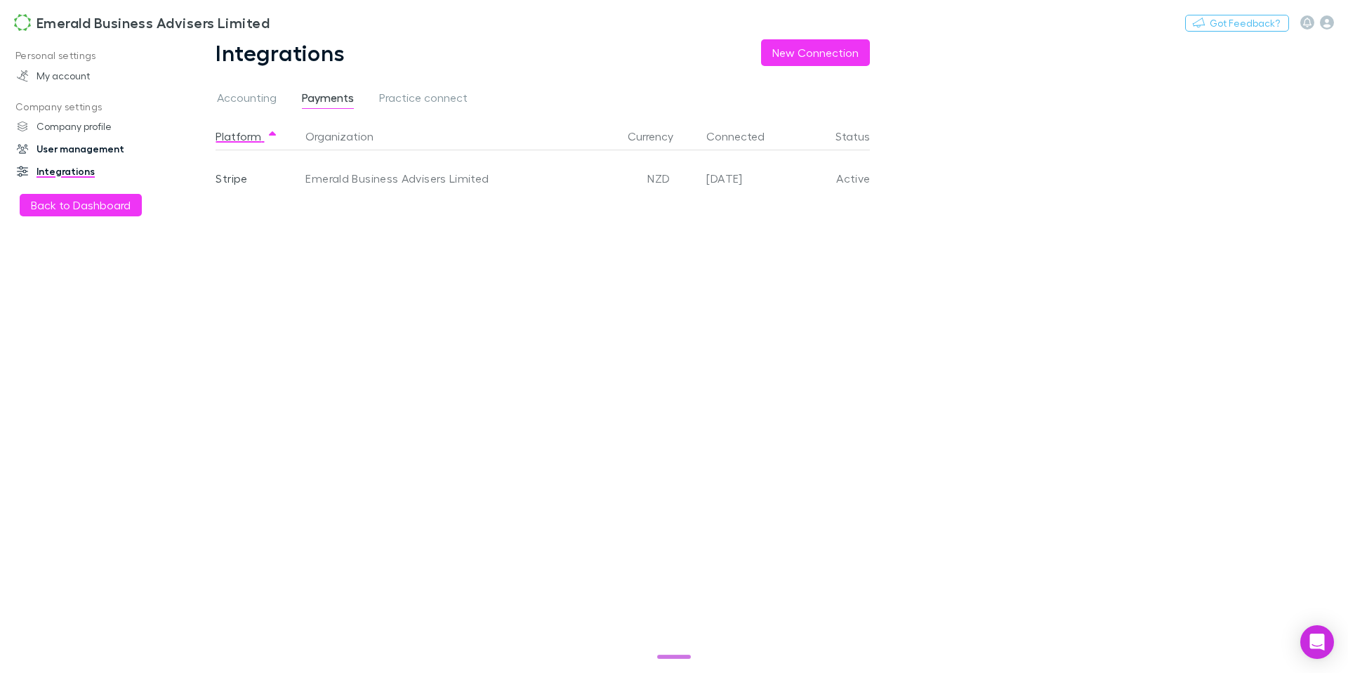
click at [106, 149] on link "User management" at bounding box center [91, 149] width 176 height 22
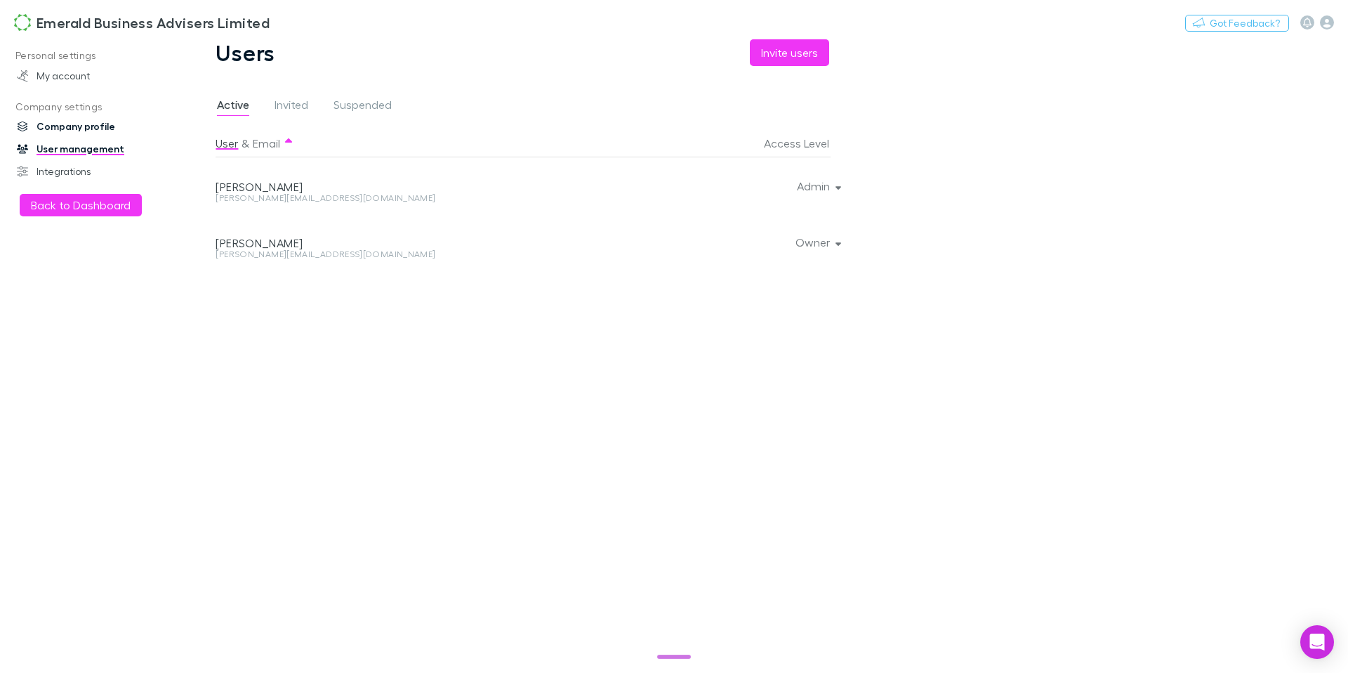
click at [93, 129] on link "Company profile" at bounding box center [91, 126] width 176 height 22
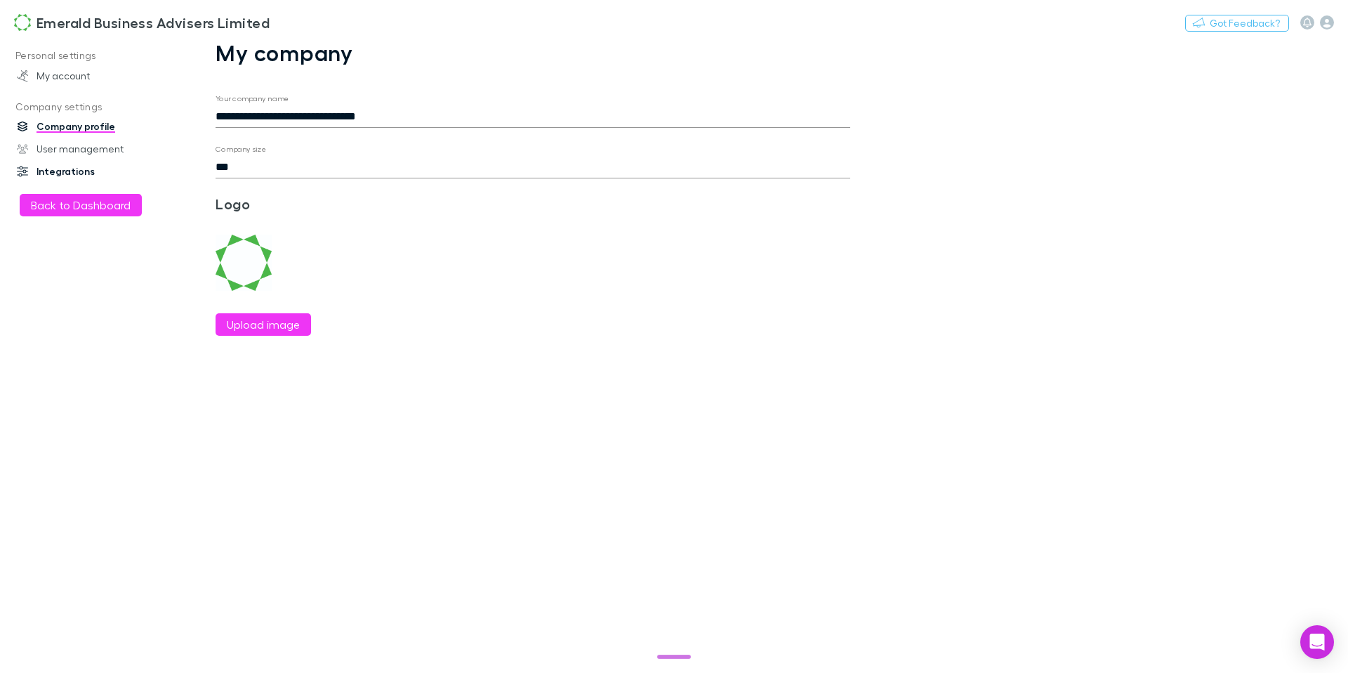
click at [76, 172] on link "Integrations" at bounding box center [91, 171] width 176 height 22
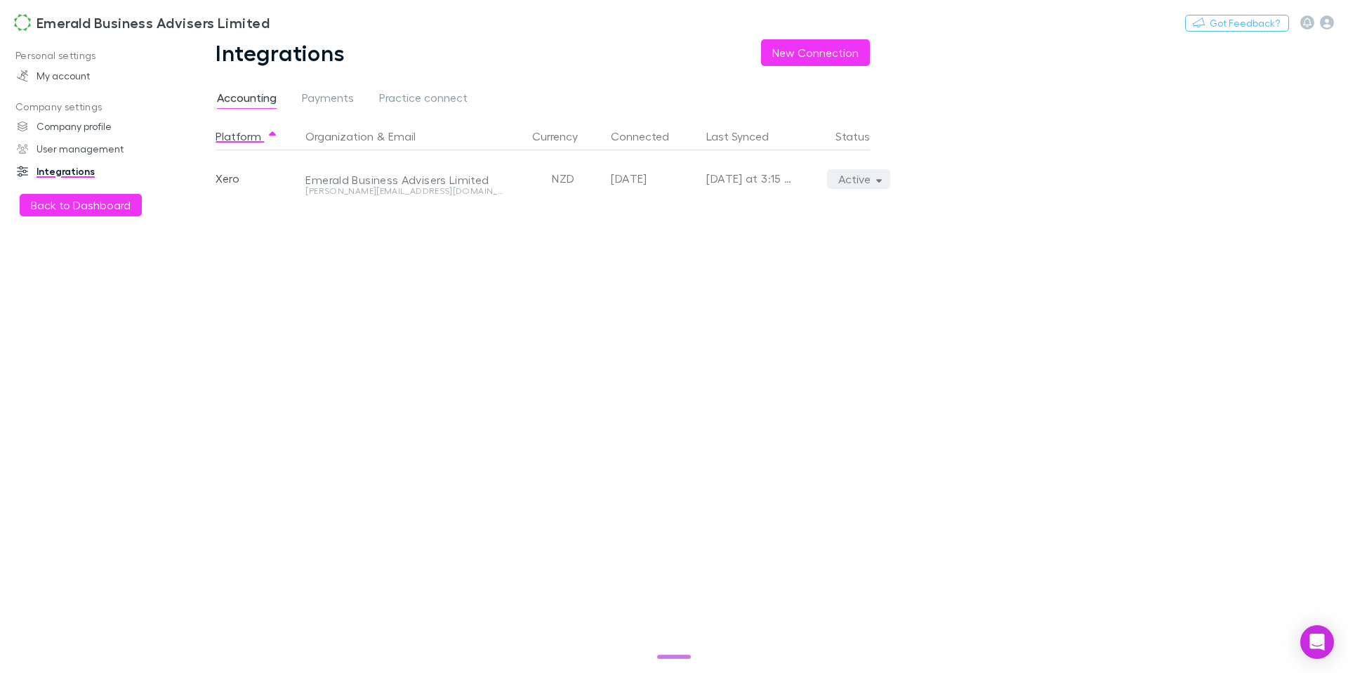
click at [881, 176] on icon "button" at bounding box center [879, 179] width 6 height 10
click at [449, 98] on div at bounding box center [674, 336] width 1348 height 673
click at [386, 99] on span "Practice connect" at bounding box center [423, 100] width 88 height 18
click at [332, 98] on span "Payments" at bounding box center [328, 100] width 52 height 18
